Goal: Transaction & Acquisition: Book appointment/travel/reservation

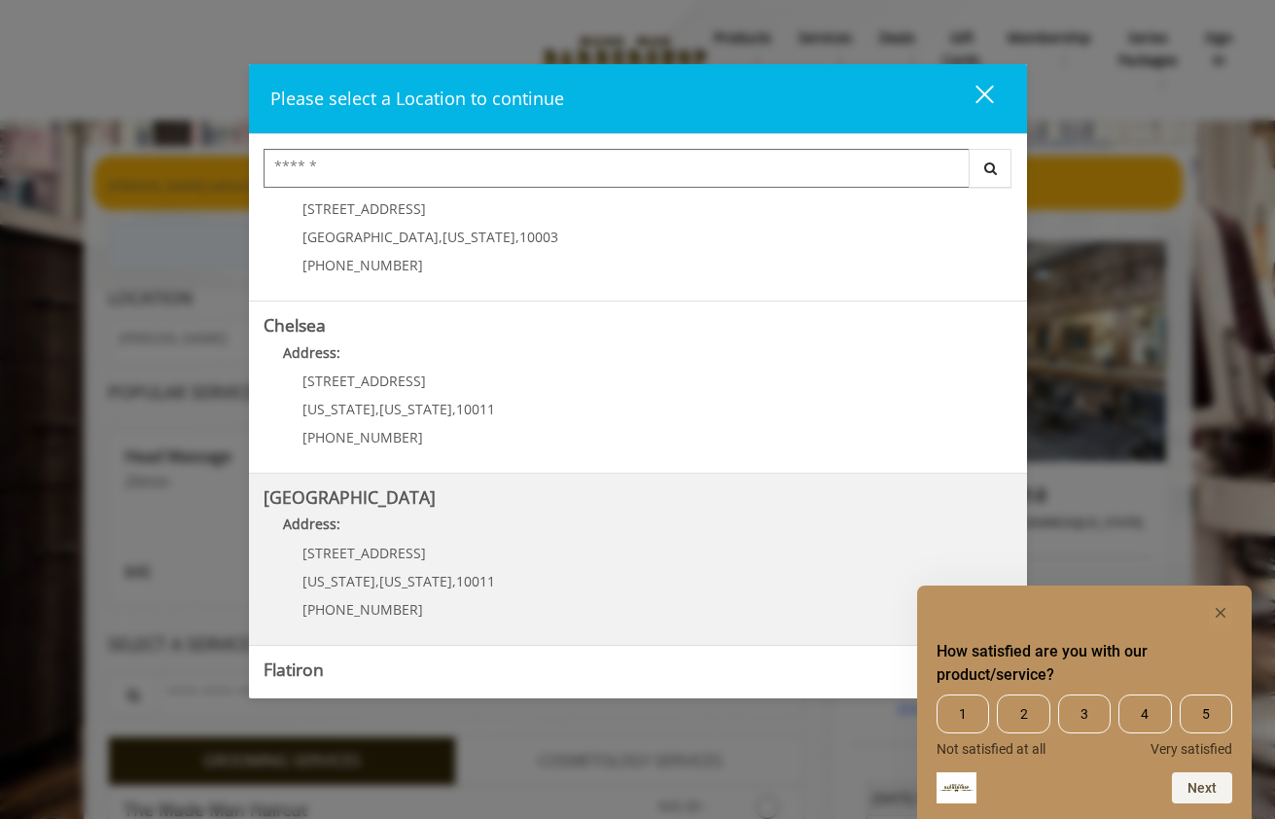
scroll to position [97, 0]
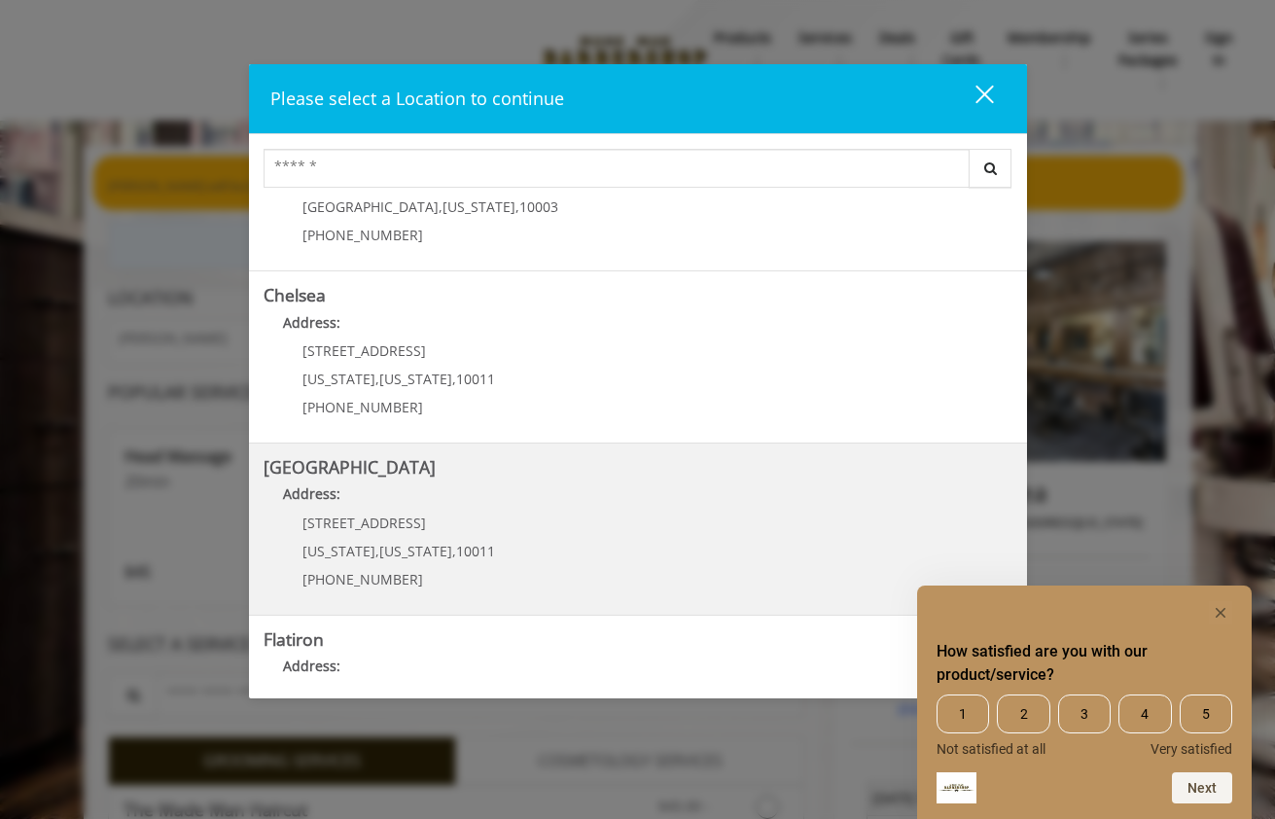
click at [474, 546] on span "10011" at bounding box center [475, 551] width 39 height 18
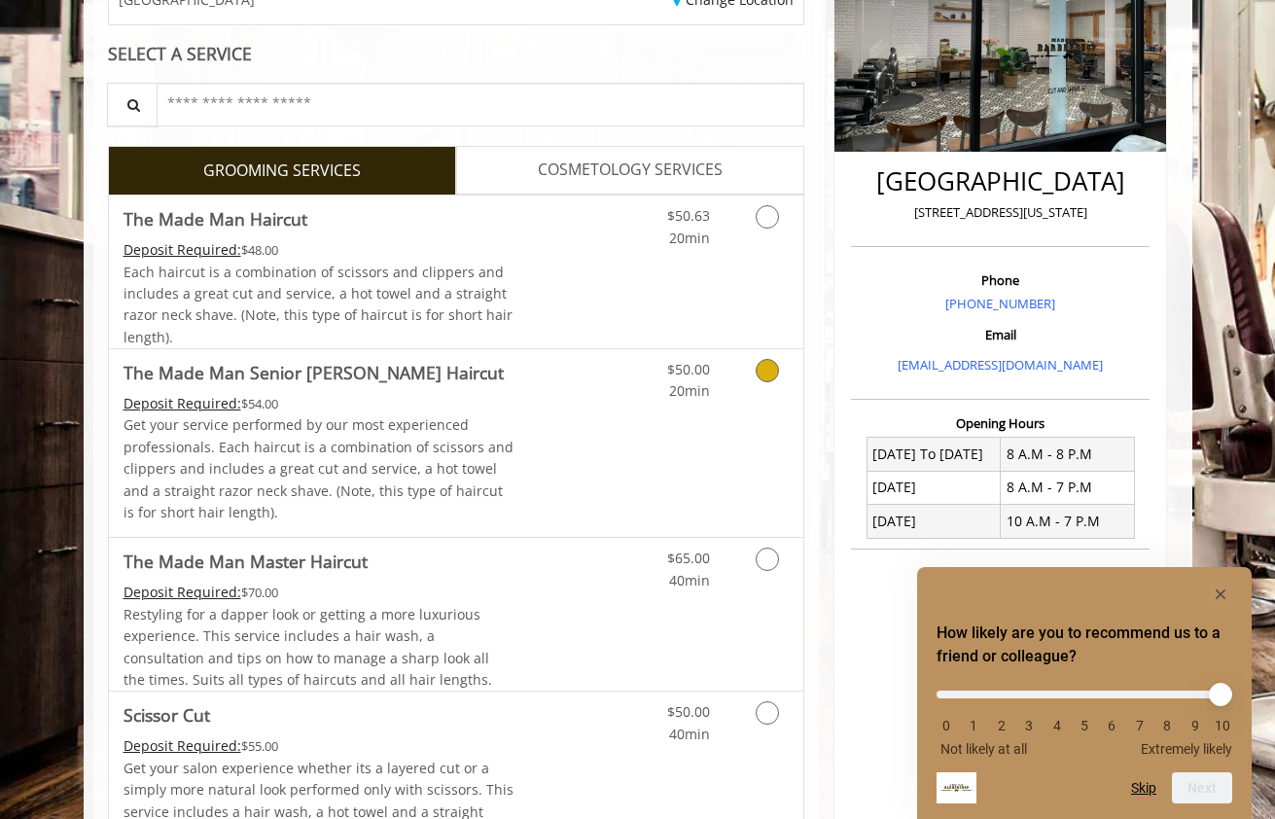
scroll to position [304, 0]
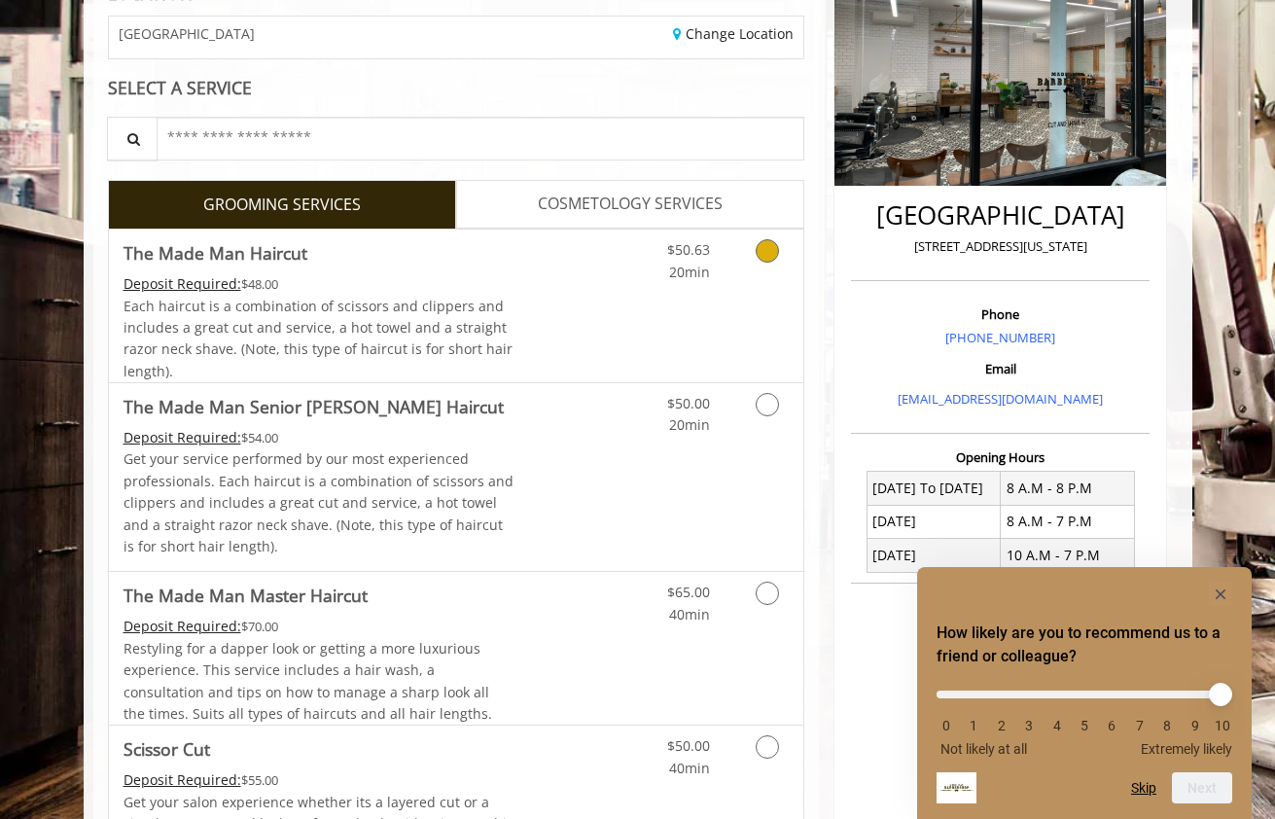
click at [775, 256] on icon "Grooming services" at bounding box center [767, 250] width 23 height 23
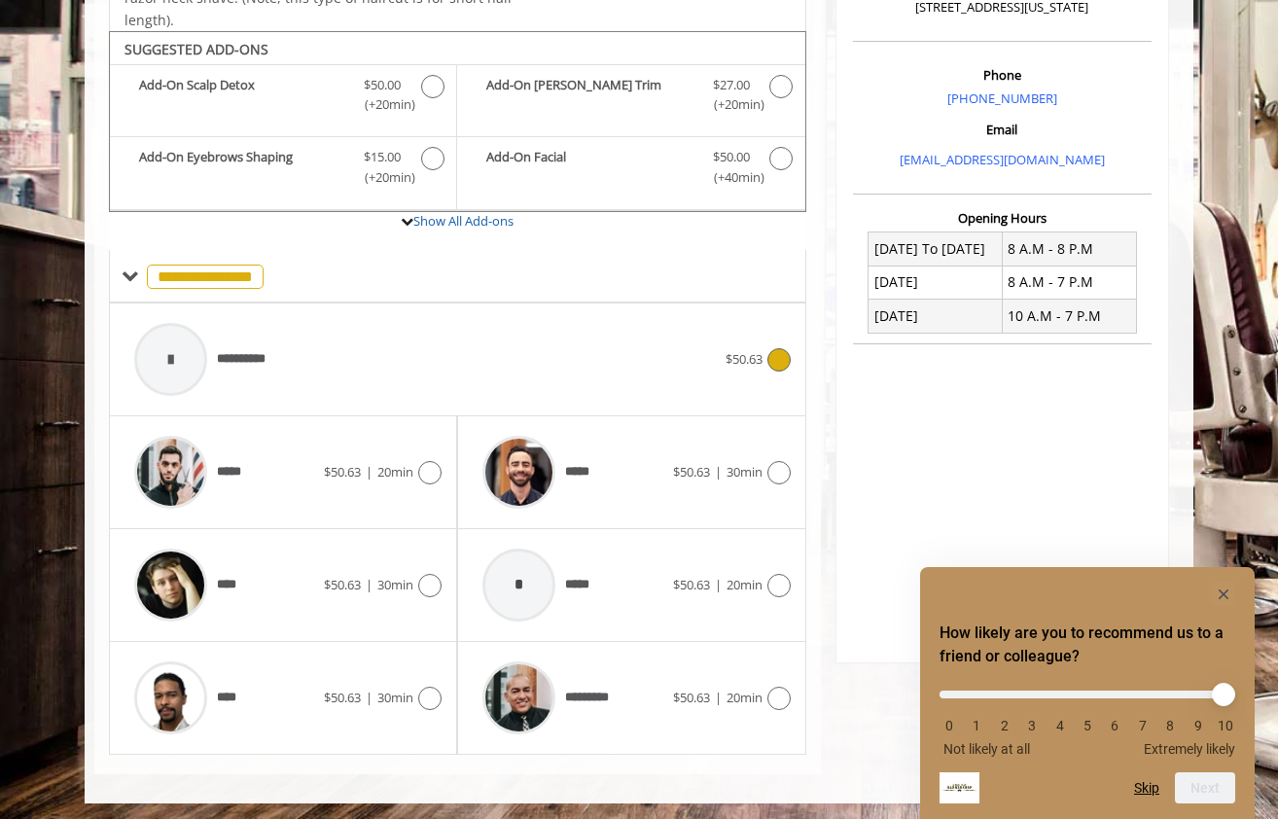
scroll to position [548, 0]
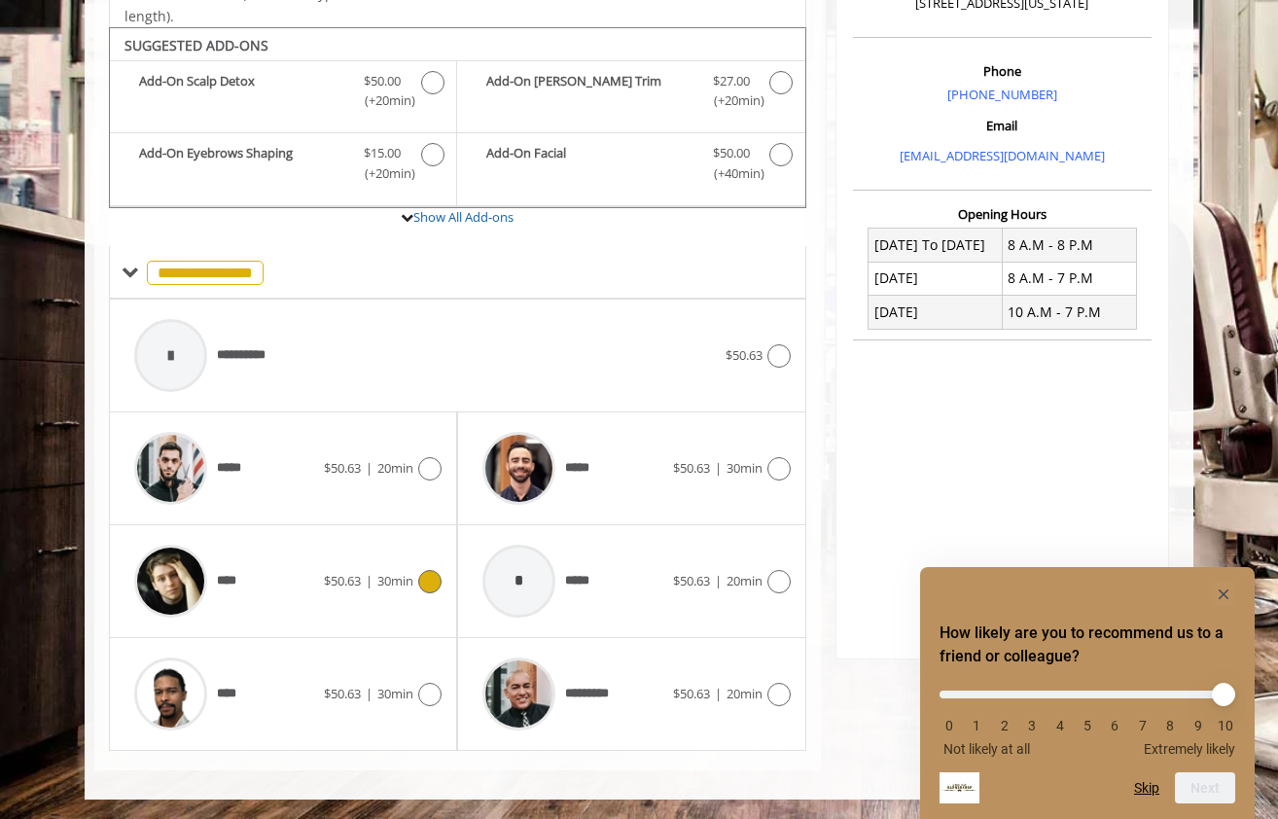
click at [373, 592] on div "$50.63 | 30min" at bounding box center [383, 581] width 118 height 23
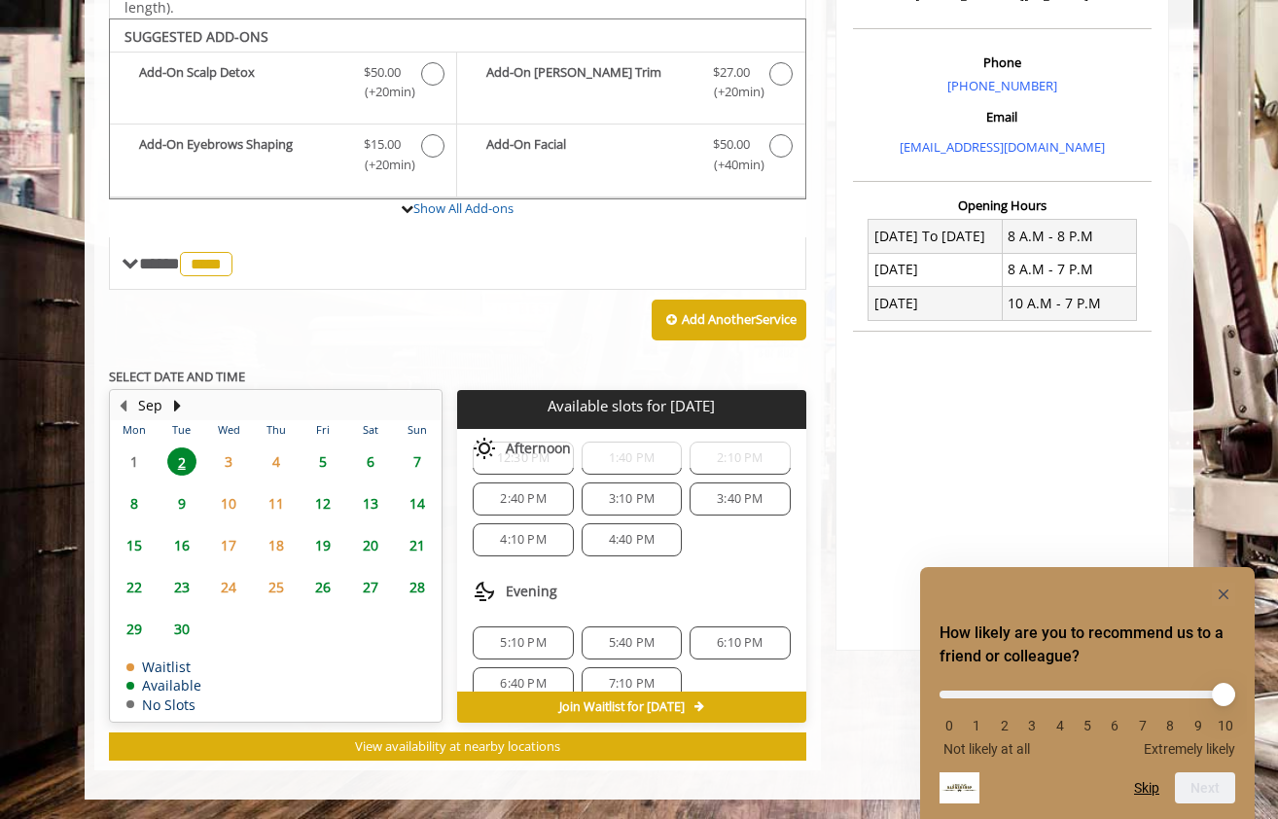
scroll to position [169, 0]
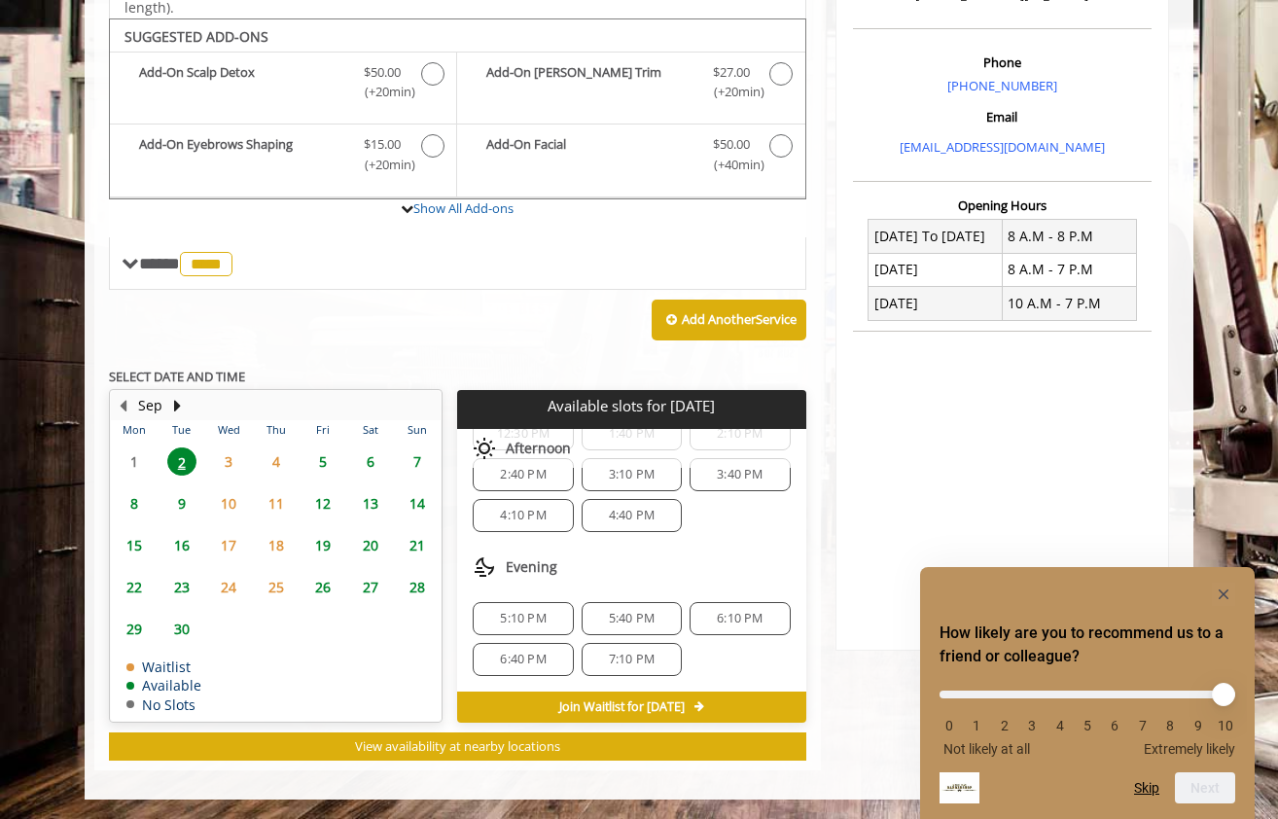
click at [554, 512] on span "4:10 PM" at bounding box center [522, 516] width 83 height 16
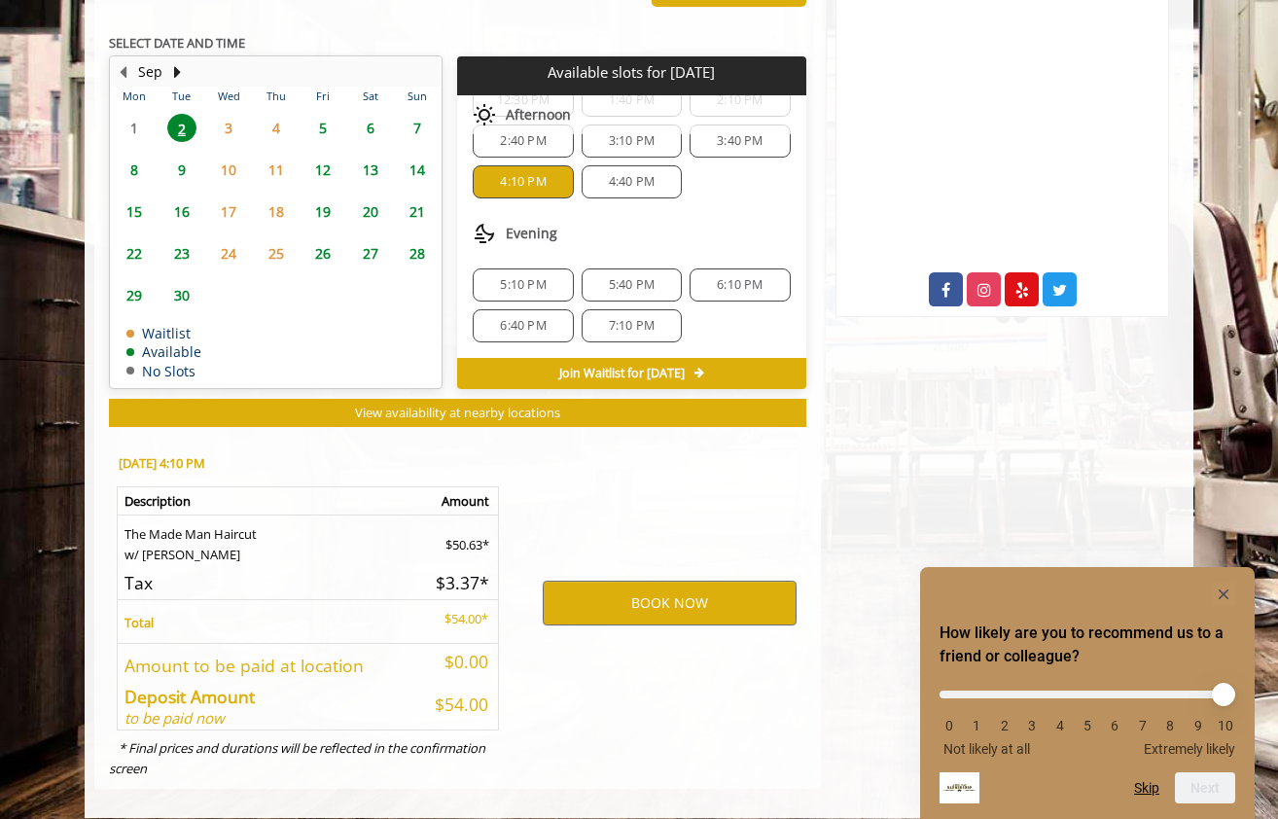
scroll to position [908, 0]
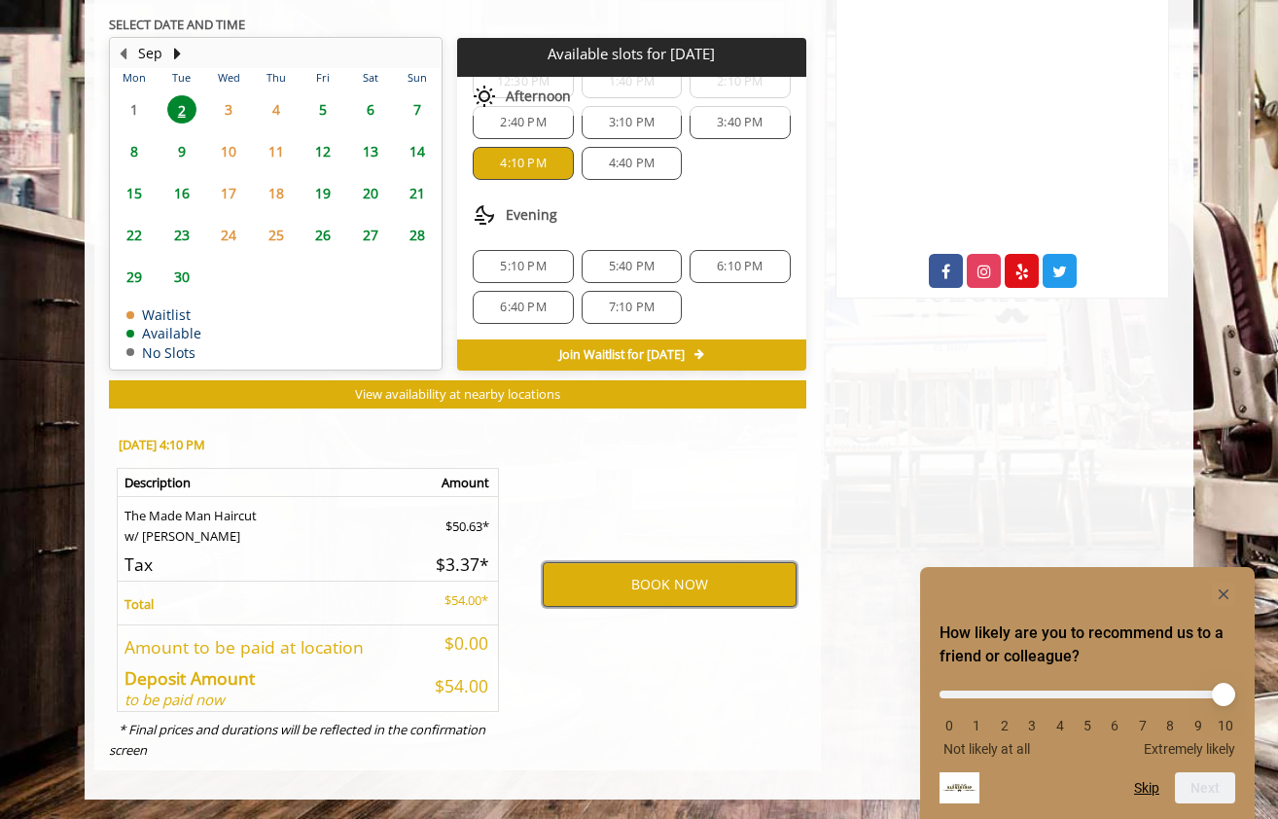
click at [602, 575] on button "BOOK NOW" at bounding box center [670, 584] width 254 height 45
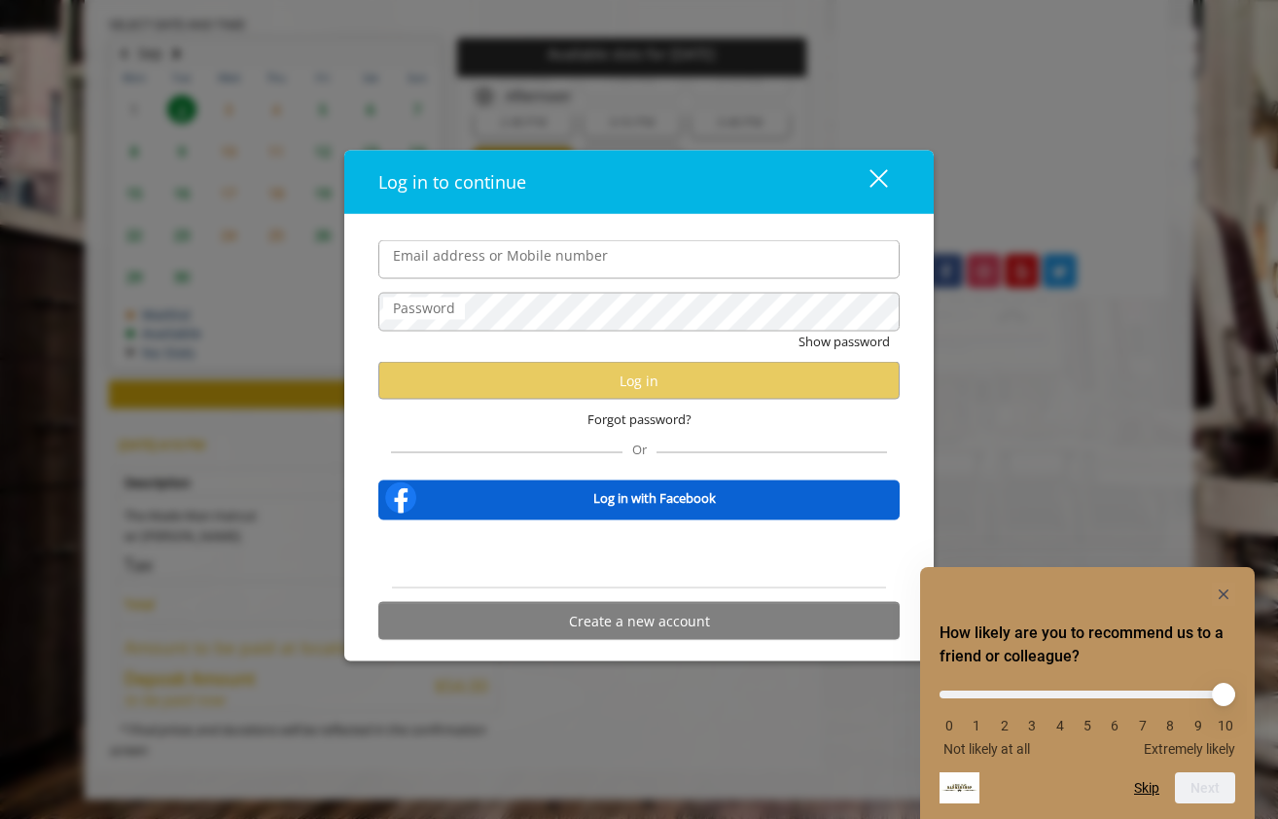
click at [590, 253] on input "Email address or Mobile number" at bounding box center [638, 259] width 521 height 39
click at [782, 270] on input "Email address or Mobile number" at bounding box center [638, 259] width 521 height 39
click at [902, 266] on div "Email address or Mobile number Password Show password Log in Forgot password? O…" at bounding box center [639, 444] width 550 height 409
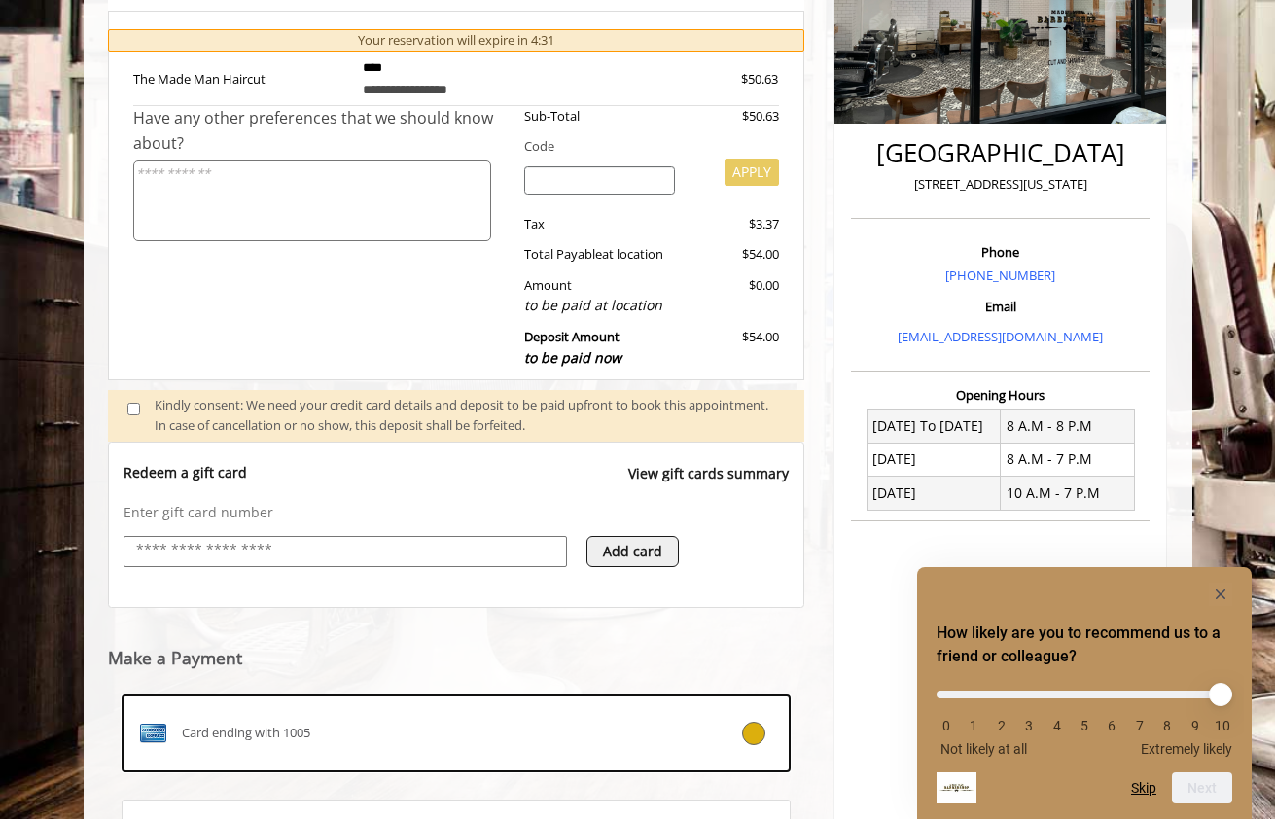
scroll to position [464, 0]
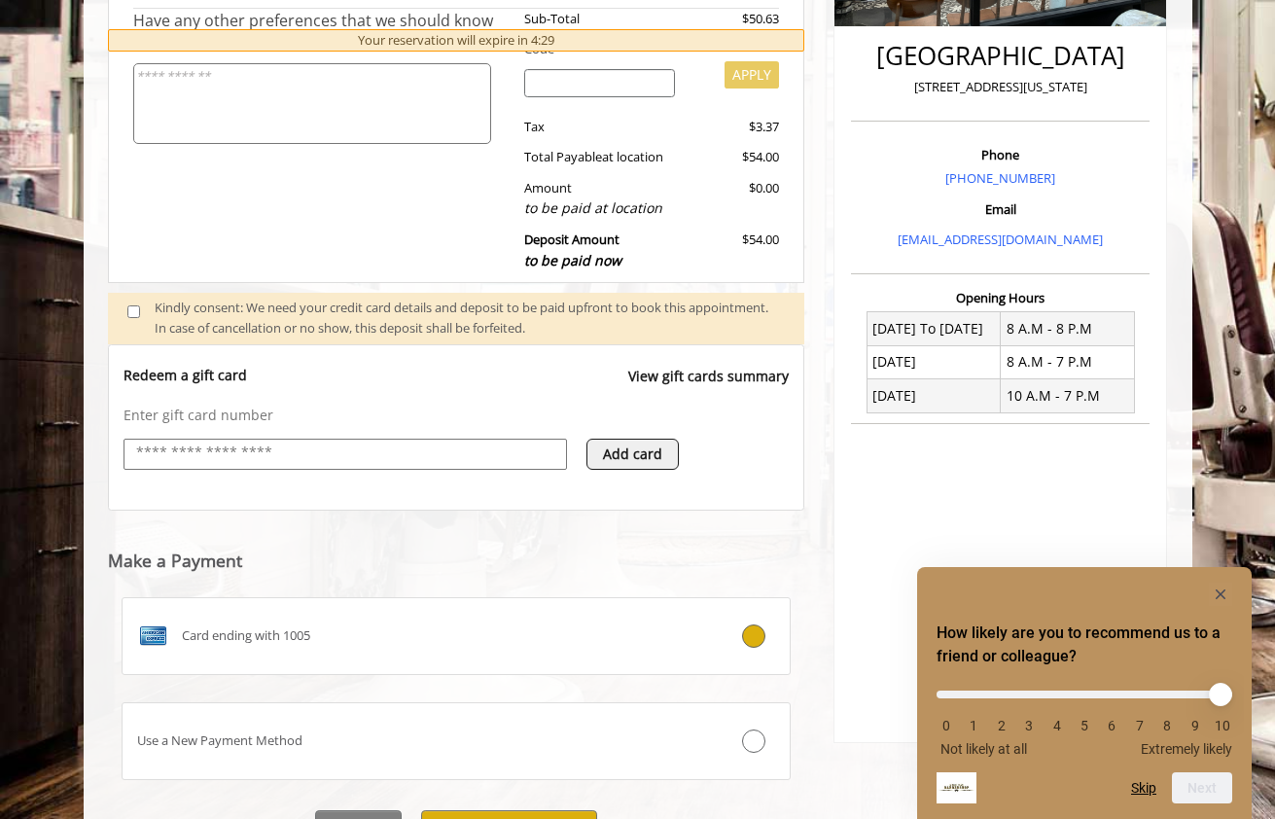
click at [289, 448] on input "text" at bounding box center [345, 453] width 422 height 23
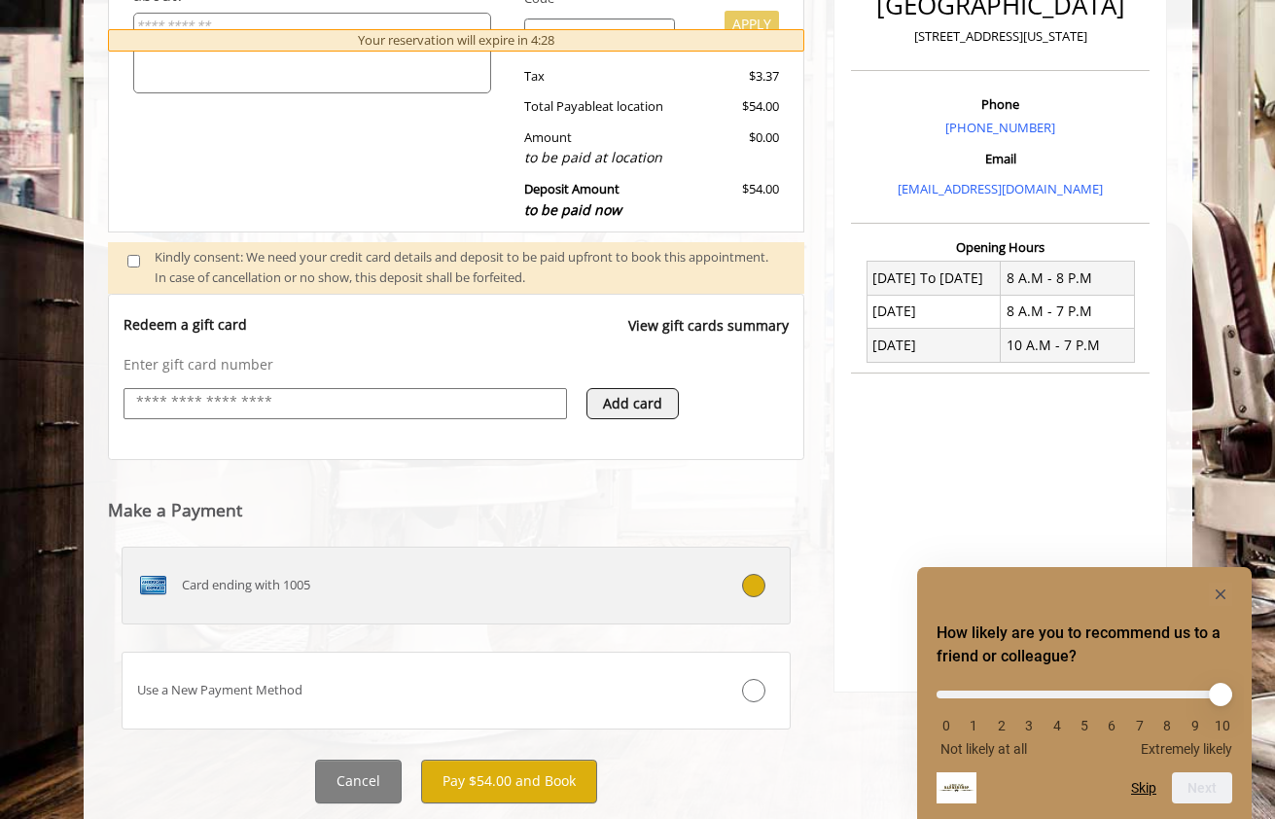
scroll to position [561, 0]
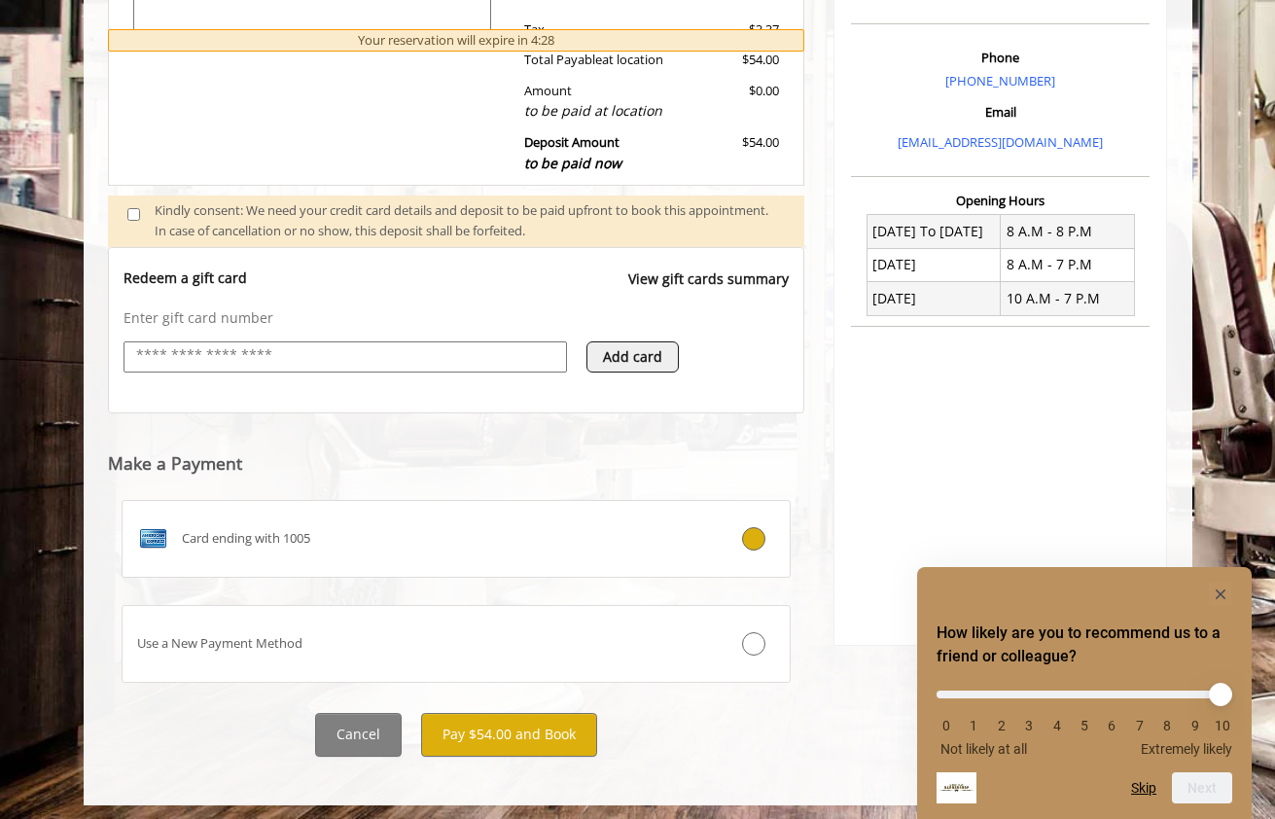
click at [724, 454] on h5 "Make a Payment" at bounding box center [456, 466] width 697 height 25
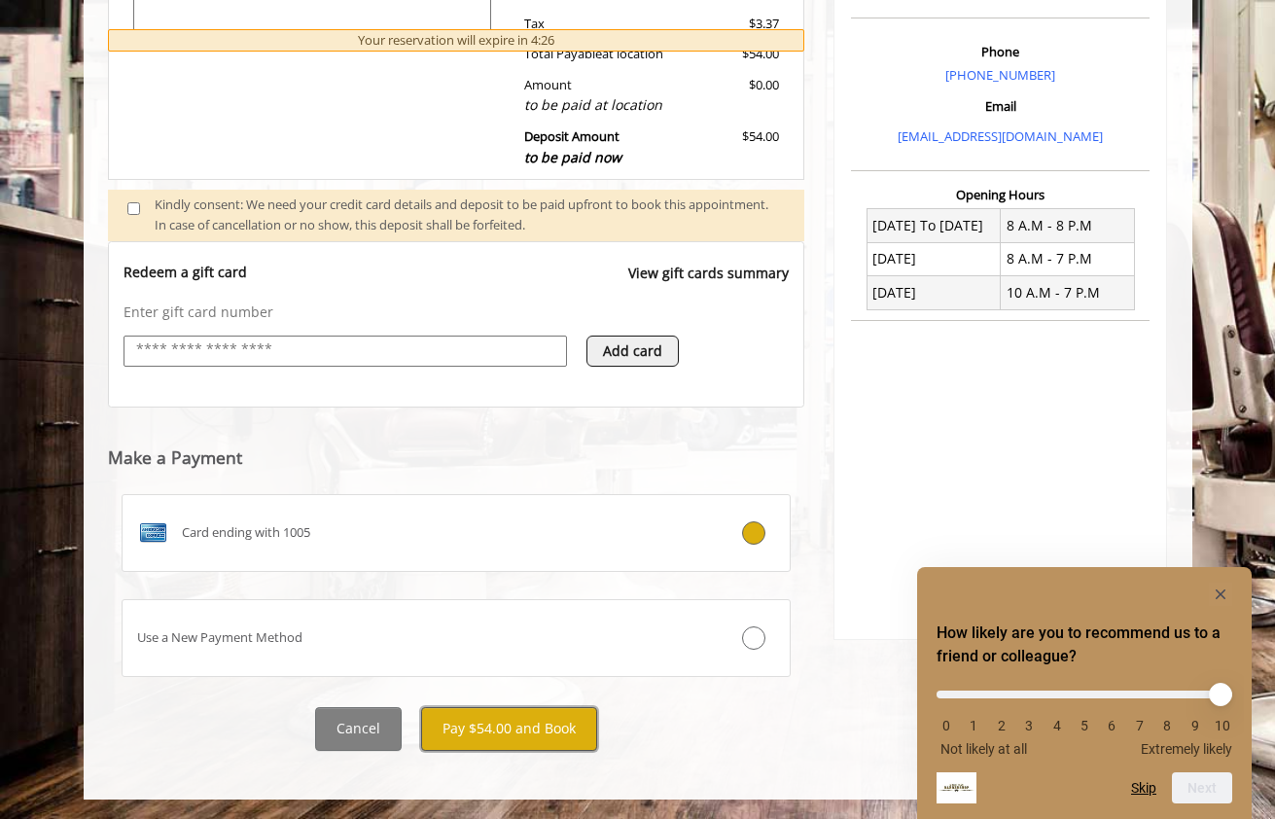
click at [508, 723] on button "Pay $54.00 and Book" at bounding box center [509, 729] width 176 height 44
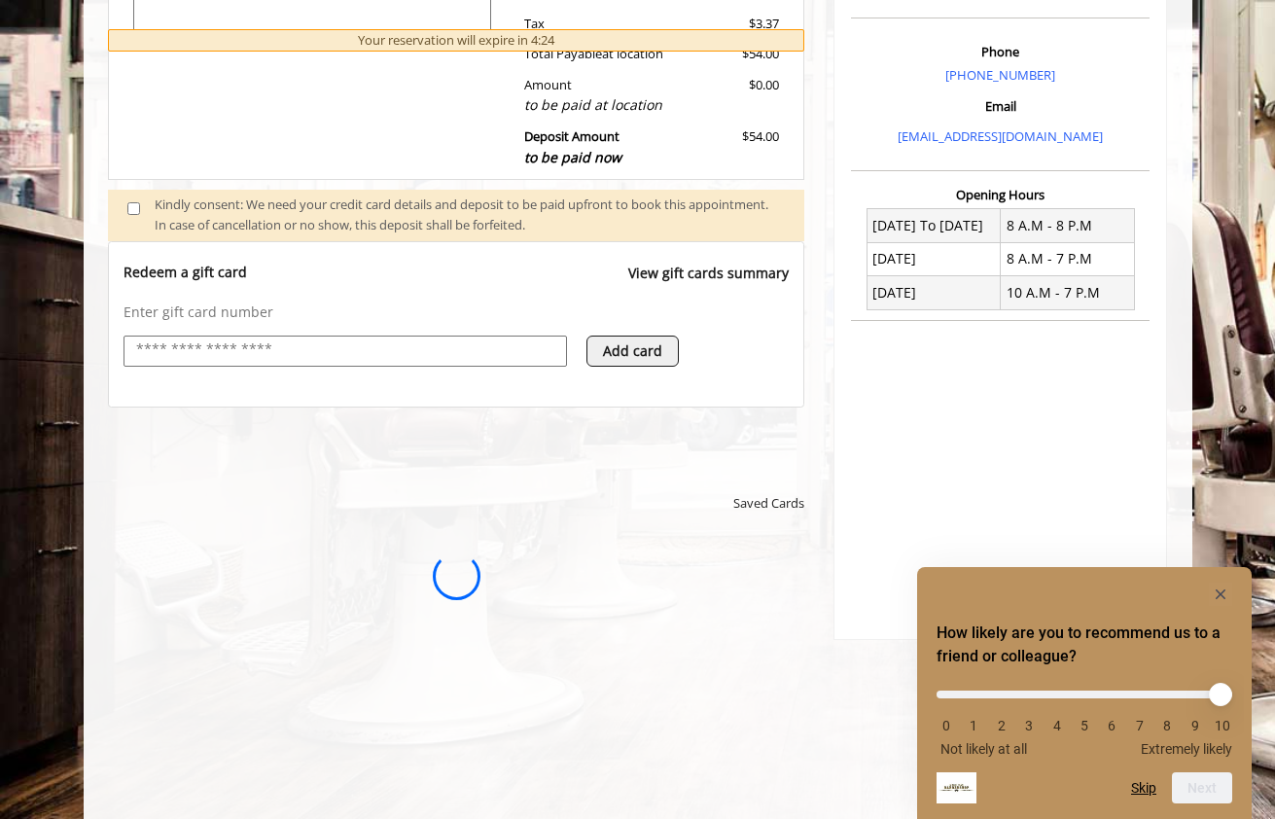
scroll to position [0, 0]
